Goal: Transaction & Acquisition: Purchase product/service

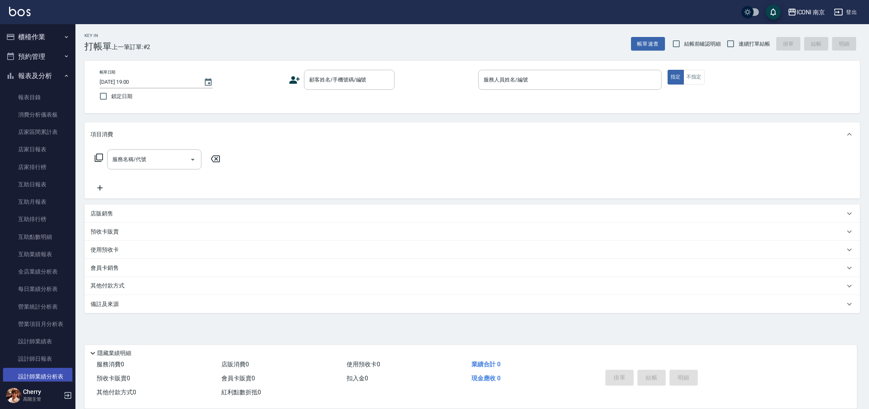
scroll to position [339, 0]
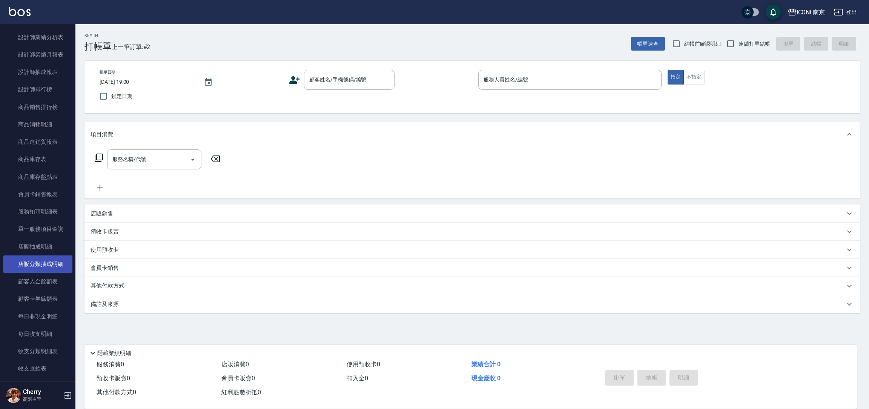
click at [58, 265] on link "店販分類抽成明細" at bounding box center [37, 263] width 69 height 17
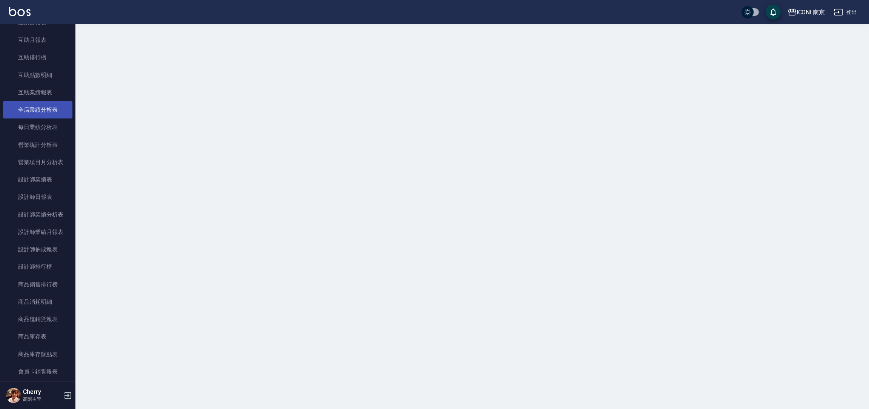
scroll to position [57, 0]
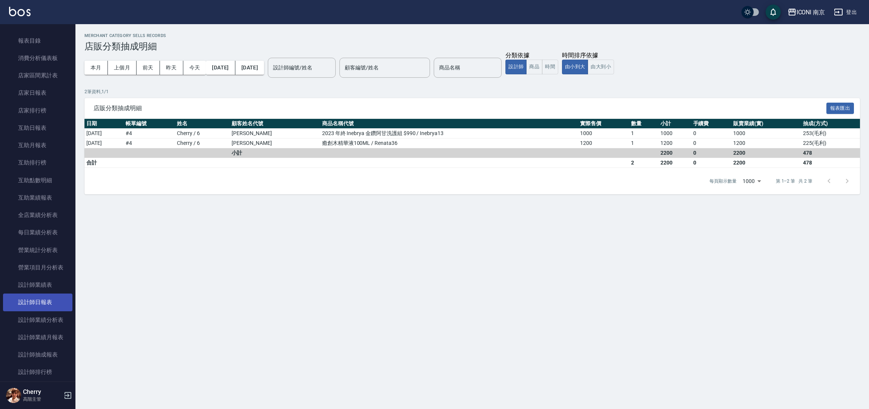
click at [48, 303] on link "設計師日報表" at bounding box center [37, 301] width 69 height 17
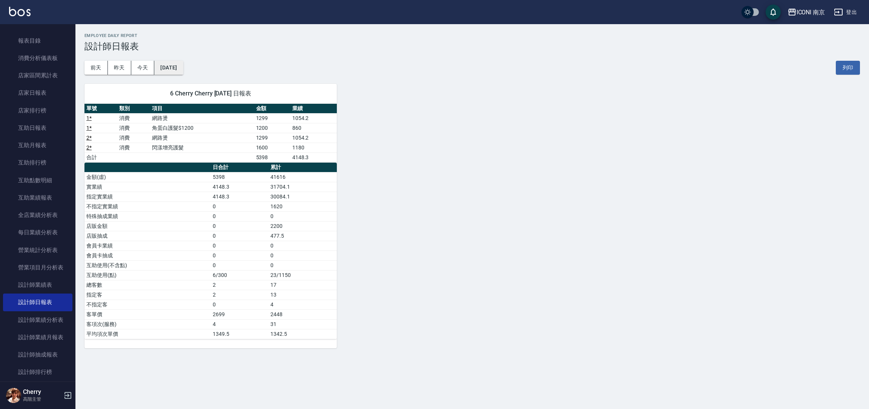
click at [176, 68] on button "[DATE]" at bounding box center [168, 68] width 29 height 14
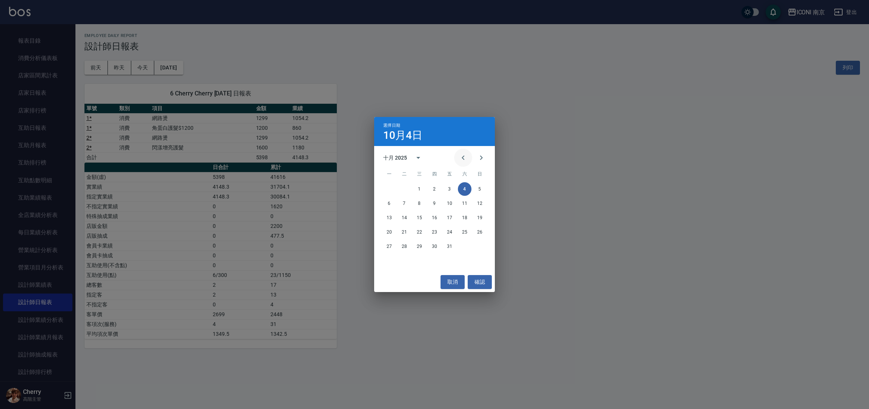
click at [460, 161] on icon "Previous month" at bounding box center [462, 157] width 9 height 9
click at [412, 199] on div "8 9 10 11 12 13 14" at bounding box center [434, 203] width 121 height 14
click at [417, 202] on button "10" at bounding box center [419, 203] width 14 height 14
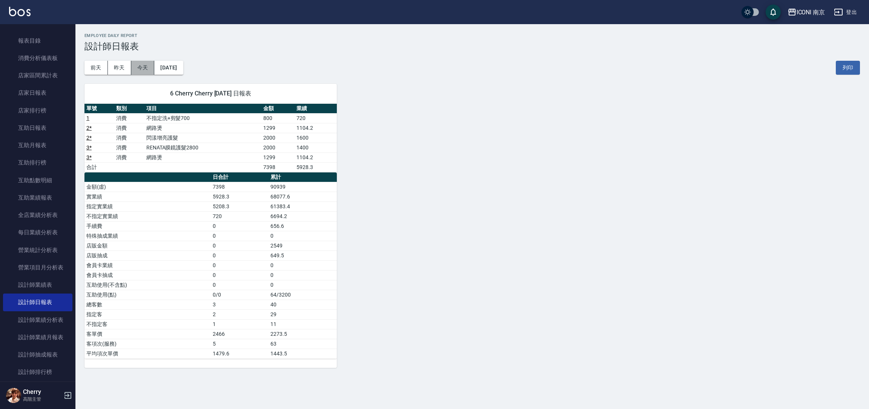
click at [147, 69] on button "今天" at bounding box center [142, 68] width 23 height 14
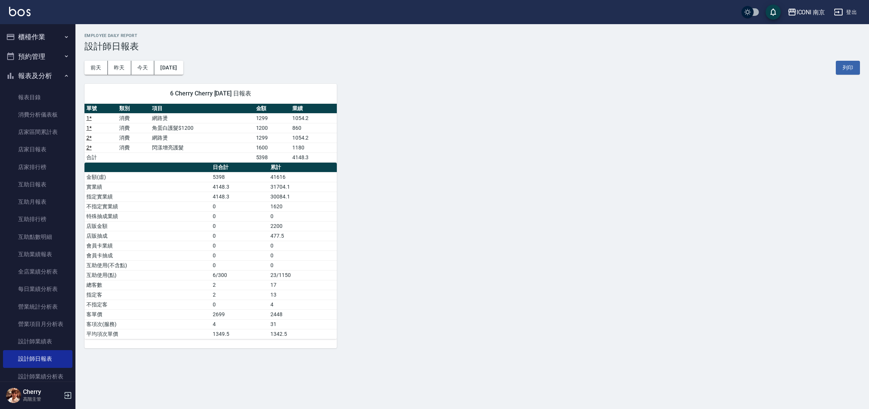
click at [28, 31] on button "櫃檯作業" at bounding box center [37, 37] width 69 height 20
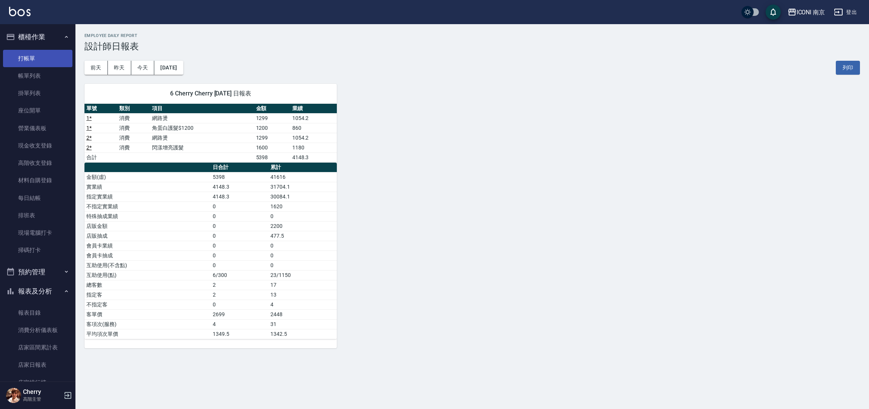
click at [40, 61] on link "打帳單" at bounding box center [37, 58] width 69 height 17
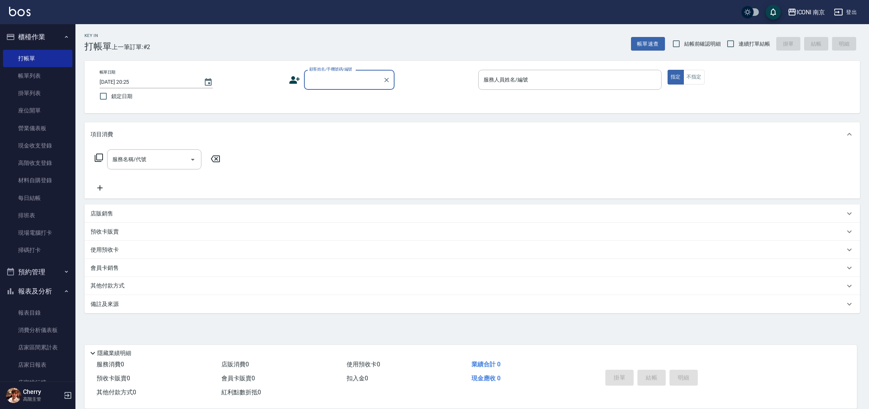
click at [311, 85] on div "顧客姓名/手機號碼/編號" at bounding box center [349, 80] width 90 height 20
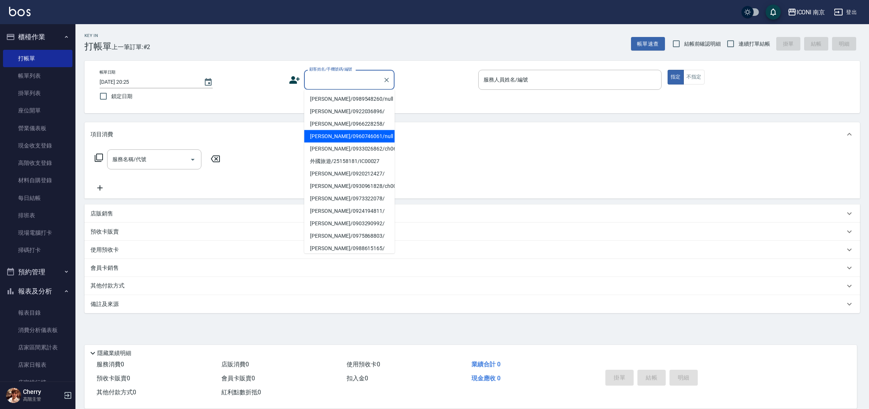
click at [330, 133] on li "[PERSON_NAME]/0960746061/null" at bounding box center [349, 136] width 90 height 12
type input "[PERSON_NAME]/0960746061/null"
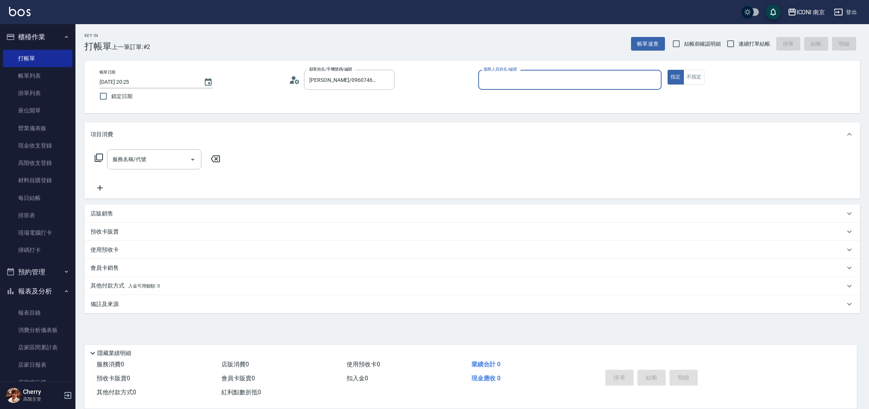
click at [667, 70] on button "指定" at bounding box center [675, 77] width 16 height 15
type button "true"
click at [734, 40] on input "連續打單結帳" at bounding box center [730, 44] width 16 height 16
checkbox input "true"
click at [98, 158] on icon at bounding box center [98, 157] width 9 height 9
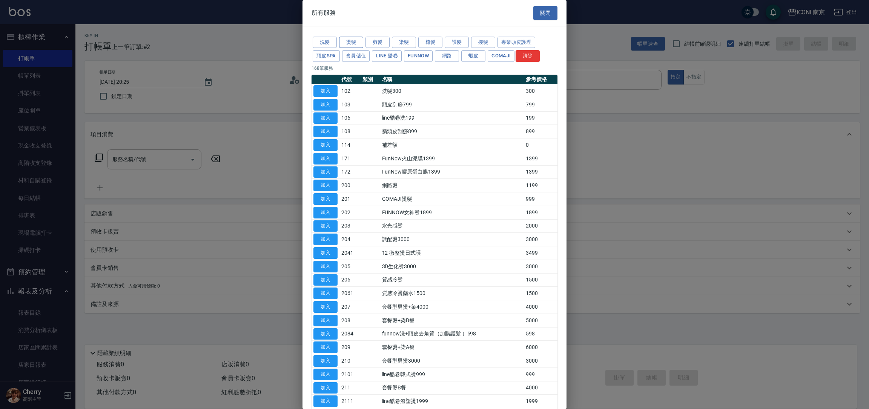
click at [334, 43] on button "洗髮" at bounding box center [325, 43] width 24 height 12
click at [345, 43] on div "洗髮類服務 關閉 洗髮 燙髮 剪髮 染髮 梳髮 護髮 接髮 專業頭皮護理 頭皮SPA 會員儲值 LINE 酷卷 FUNNOW 網路 蝦皮 Gomaji 清除 …" at bounding box center [434, 204] width 869 height 409
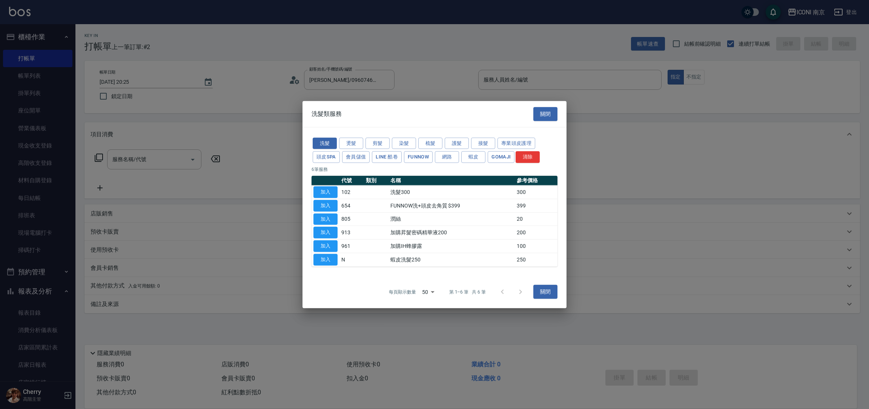
click at [353, 136] on div "洗髮 燙髮 剪髮 染髮 梳髮 護髮 接髮 專業頭皮護理 頭皮SPA 會員儲值 LINE 酷卷 FUNNOW 網路 蝦皮 Gomaji 清除" at bounding box center [434, 150] width 246 height 28
click at [352, 143] on button "燙髮" at bounding box center [351, 143] width 24 height 12
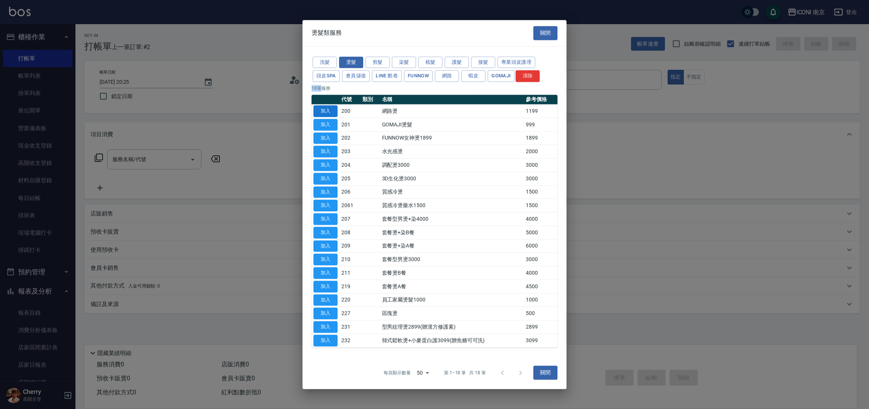
click at [322, 111] on button "加入" at bounding box center [325, 111] width 24 height 12
type input "網路燙(200)"
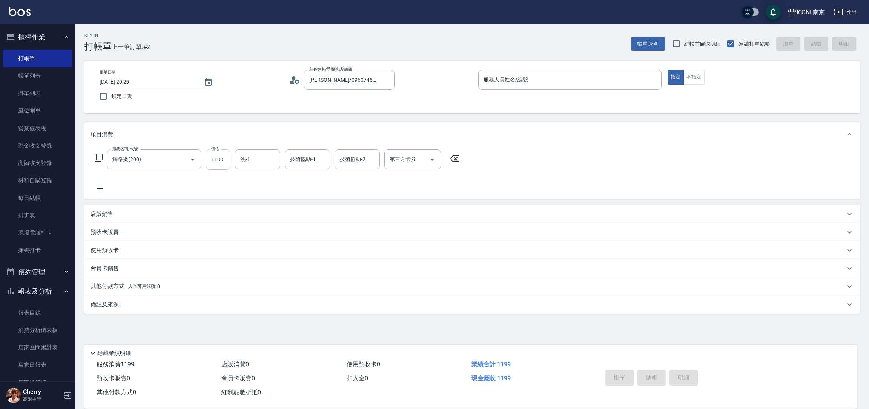
click at [225, 160] on input "1199" at bounding box center [218, 159] width 25 height 20
type input "1299"
type input "[PERSON_NAME]-17"
click at [151, 306] on div "備註及來源" at bounding box center [467, 304] width 754 height 8
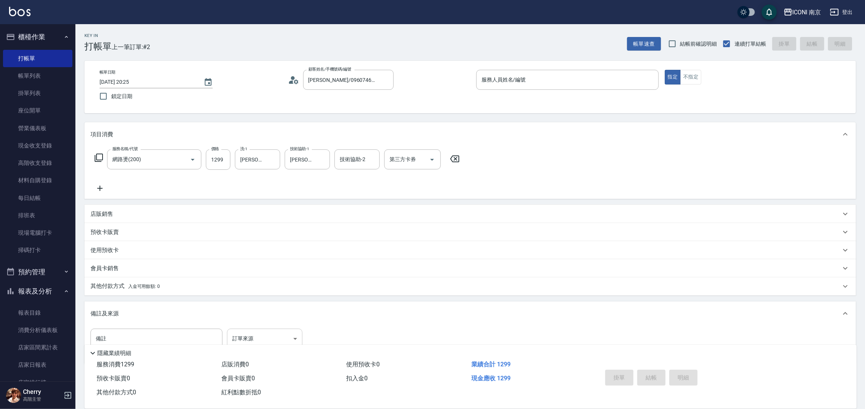
click at [254, 335] on body "ICONI 南京 登出 櫃檯作業 打帳單 帳單列表 掛單列表 座位開單 營業儀表板 現金收支登錄 高階收支登錄 材料自購登錄 每日結帳 排班表 現場電腦打卡 …" at bounding box center [432, 217] width 865 height 435
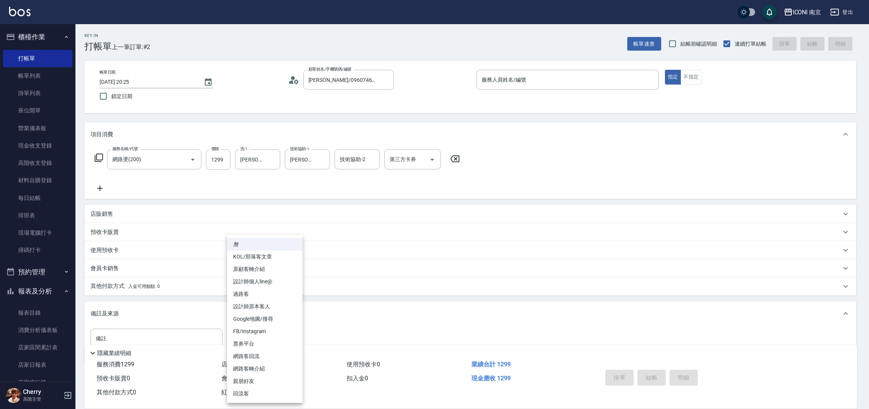
click at [257, 330] on li "FB/Instagram" at bounding box center [264, 331] width 75 height 12
type input "FB/Instagram"
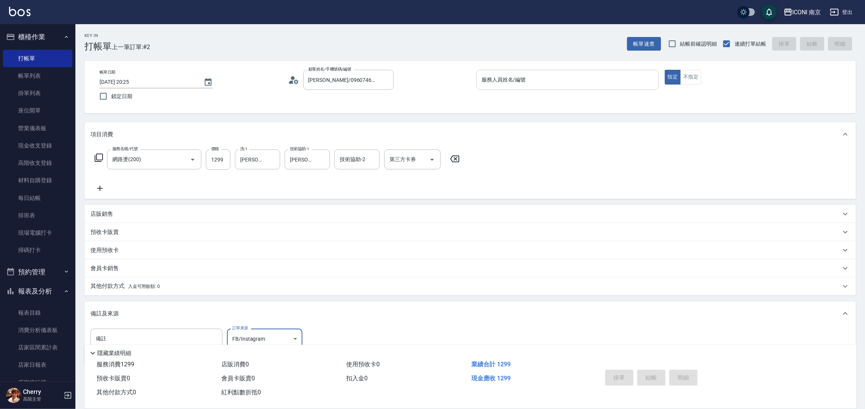
click at [535, 75] on input "服務人員姓名/編號" at bounding box center [568, 79] width 176 height 13
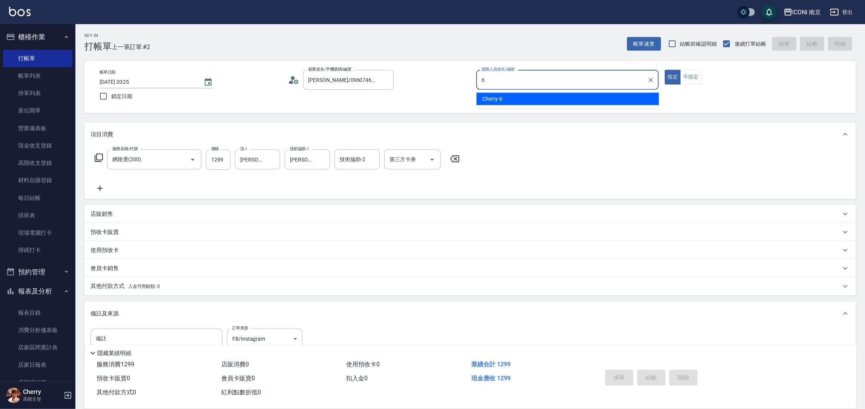
type input "Cherry-6"
